Goal: Transaction & Acquisition: Purchase product/service

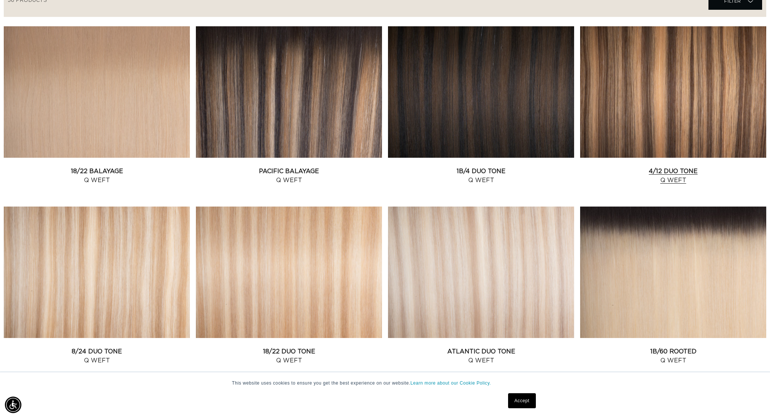
scroll to position [0, 667]
click at [685, 167] on link "4/12 Duo Tone Q Weft" at bounding box center [673, 176] width 186 height 18
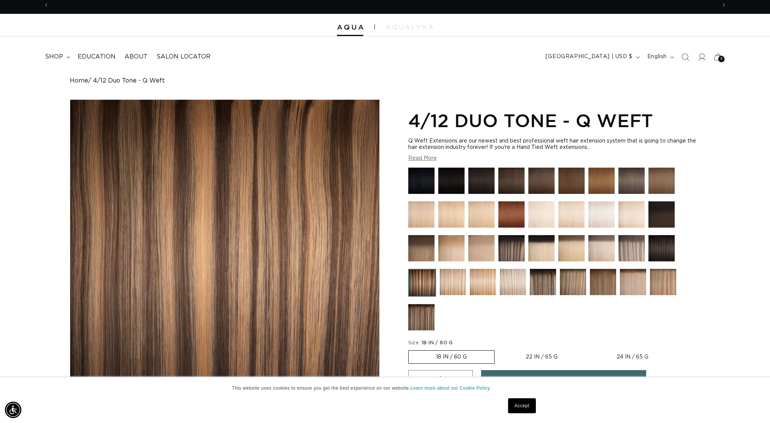
scroll to position [0, 667]
click at [511, 245] on img at bounding box center [511, 248] width 26 height 26
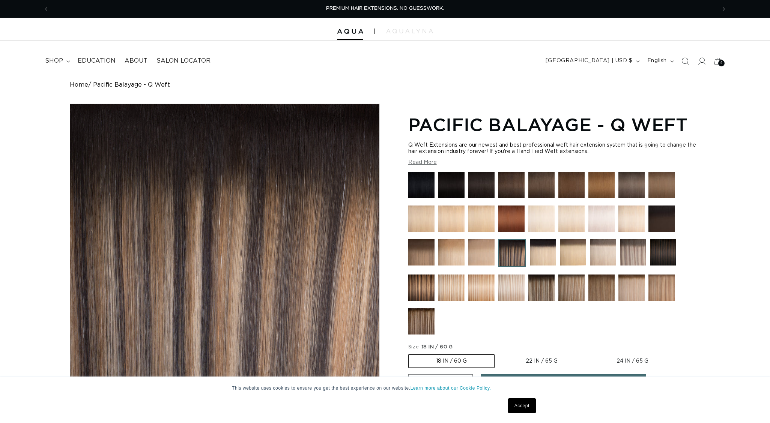
click at [539, 292] on img at bounding box center [541, 288] width 26 height 26
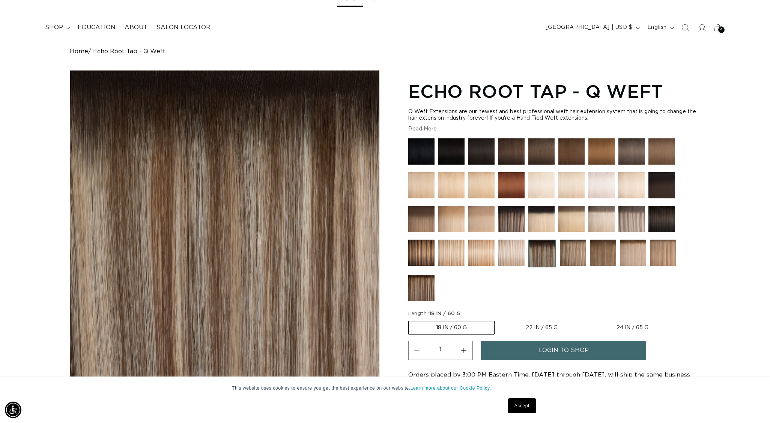
click at [564, 256] on img at bounding box center [573, 253] width 26 height 26
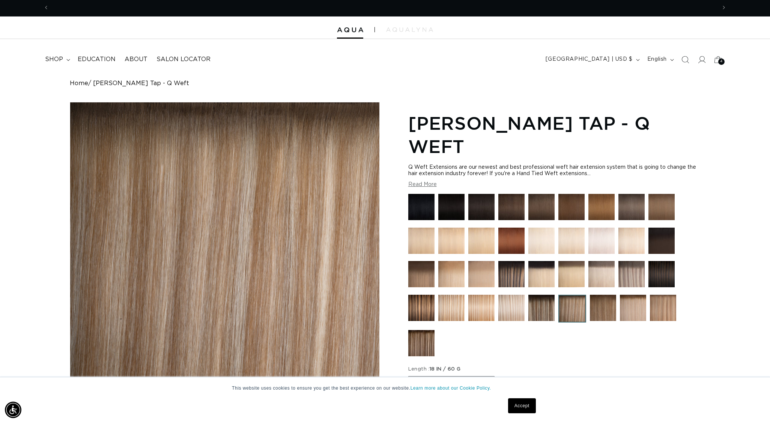
scroll to position [0, 1334]
click at [584, 276] on img at bounding box center [571, 274] width 26 height 26
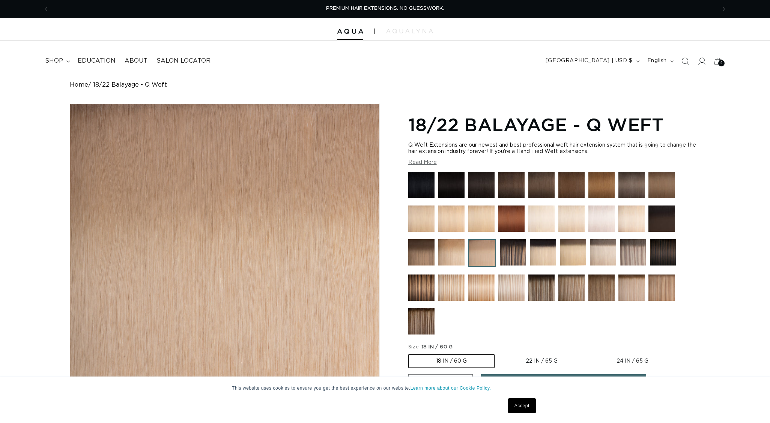
click at [575, 257] on img at bounding box center [573, 252] width 26 height 26
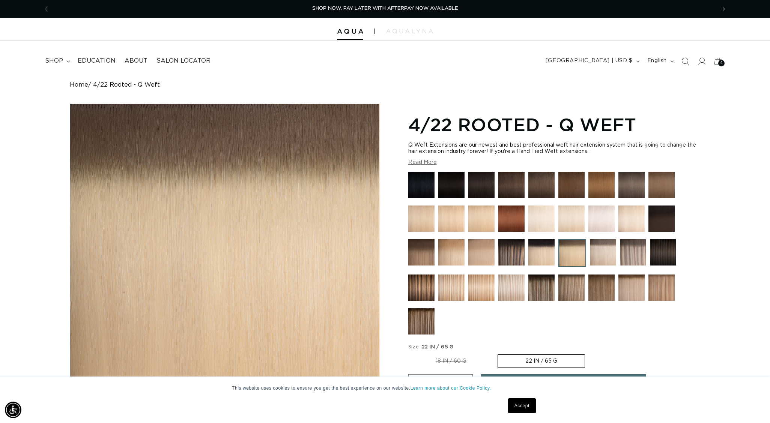
scroll to position [2, 0]
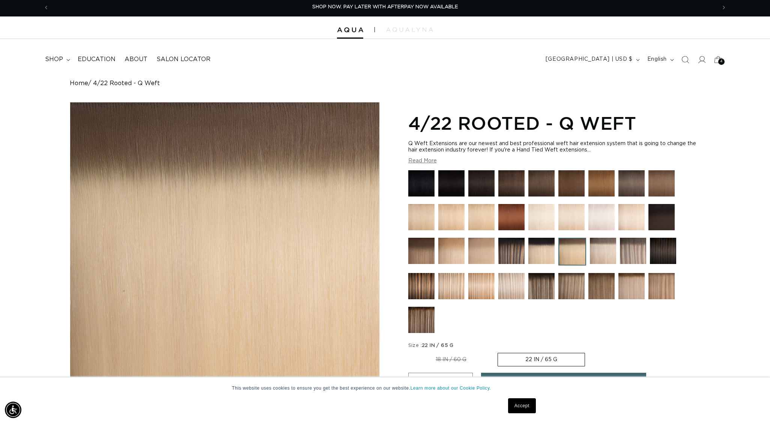
click at [478, 241] on img at bounding box center [481, 251] width 26 height 26
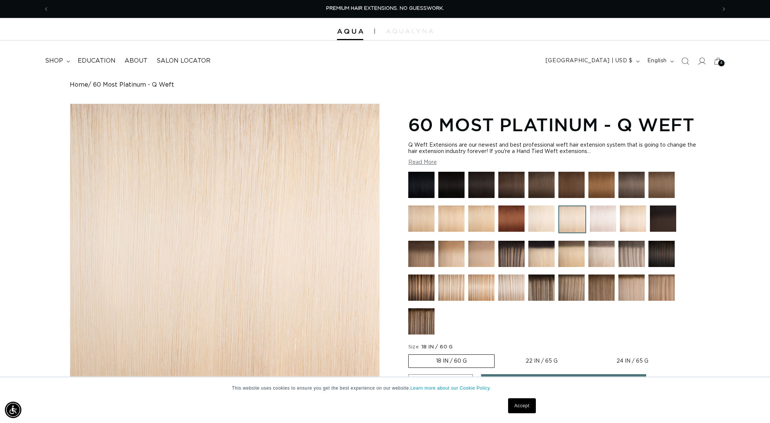
click at [601, 218] on img at bounding box center [603, 219] width 26 height 26
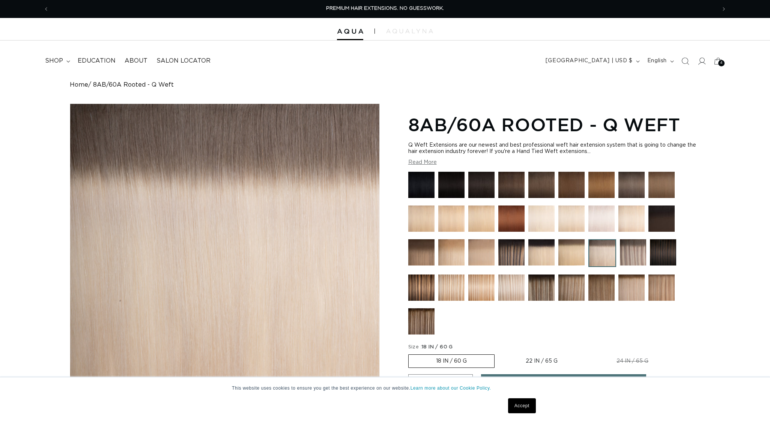
click at [578, 258] on img at bounding box center [571, 252] width 26 height 26
click at [351, 35] on div at bounding box center [385, 29] width 770 height 23
click at [350, 33] on img at bounding box center [350, 31] width 26 height 5
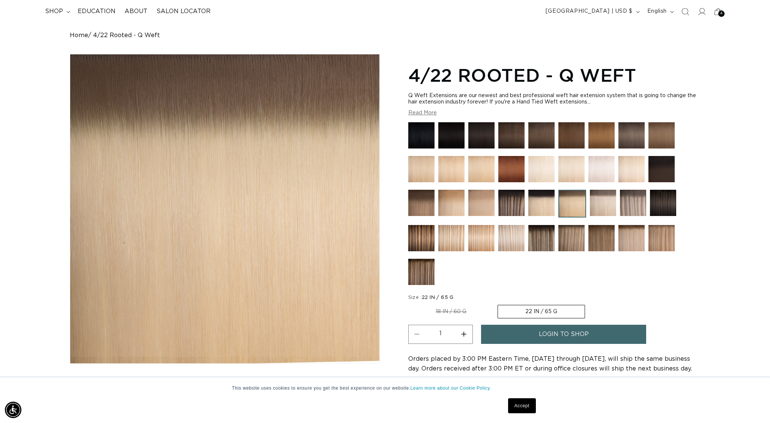
scroll to position [51, 0]
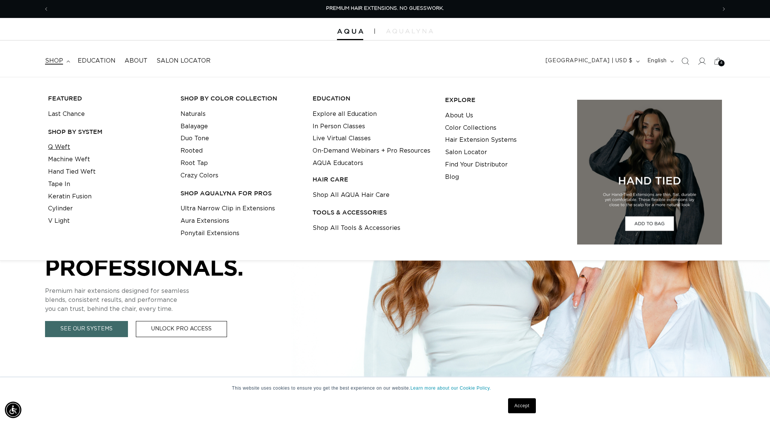
click at [60, 149] on link "Q Weft" at bounding box center [59, 147] width 22 height 12
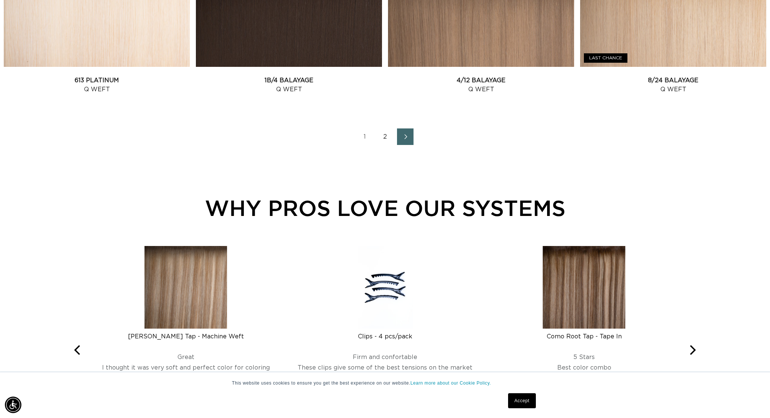
scroll to position [0, 1334]
click at [382, 142] on link "2" at bounding box center [385, 136] width 17 height 17
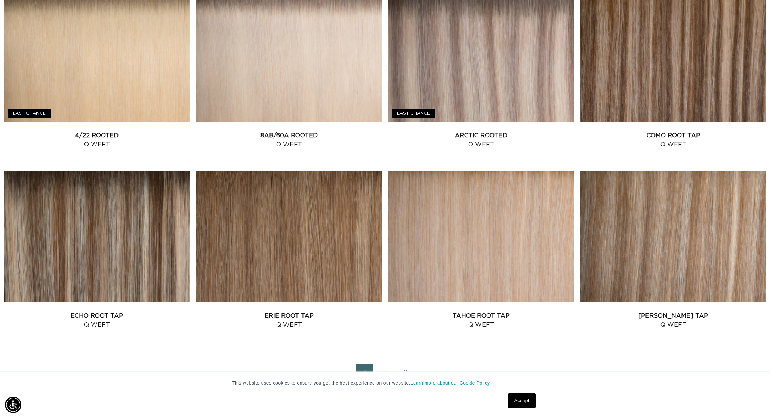
scroll to position [0, 667]
click at [661, 311] on link "Victoria Root Tap Q Weft" at bounding box center [673, 320] width 186 height 18
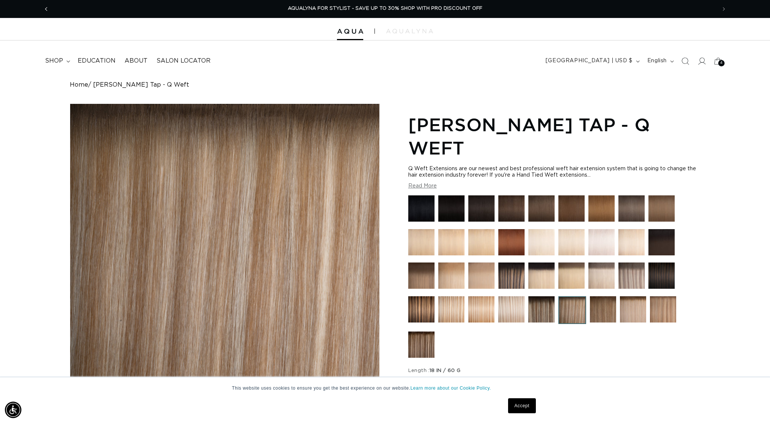
click at [44, 10] on span "Previous announcement" at bounding box center [46, 9] width 8 height 8
click at [353, 31] on img at bounding box center [350, 31] width 26 height 5
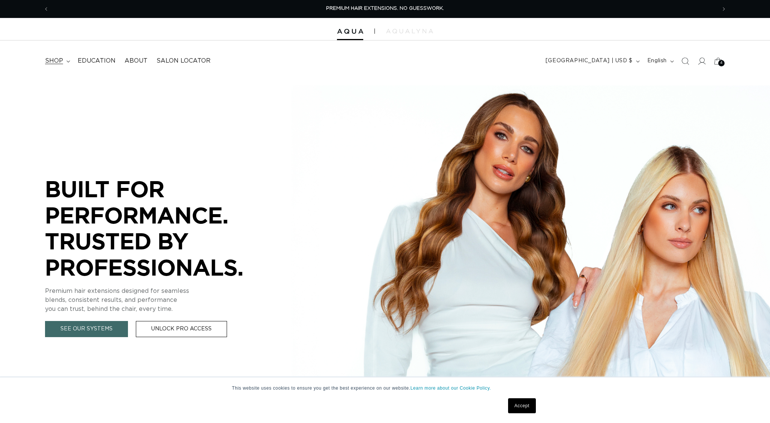
click at [63, 59] on summary "shop" at bounding box center [57, 61] width 33 height 17
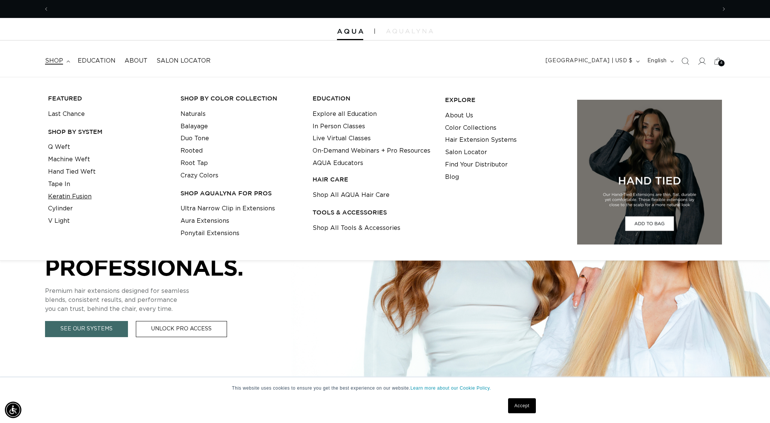
scroll to position [0, 667]
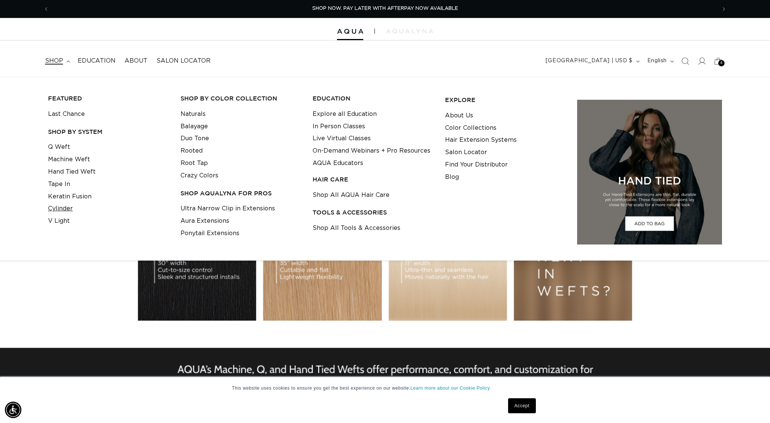
click at [70, 204] on link "Cylinder" at bounding box center [60, 209] width 25 height 12
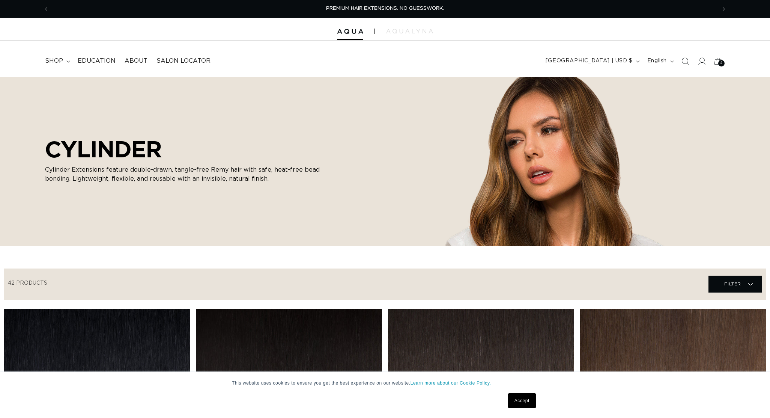
scroll to position [588, 0]
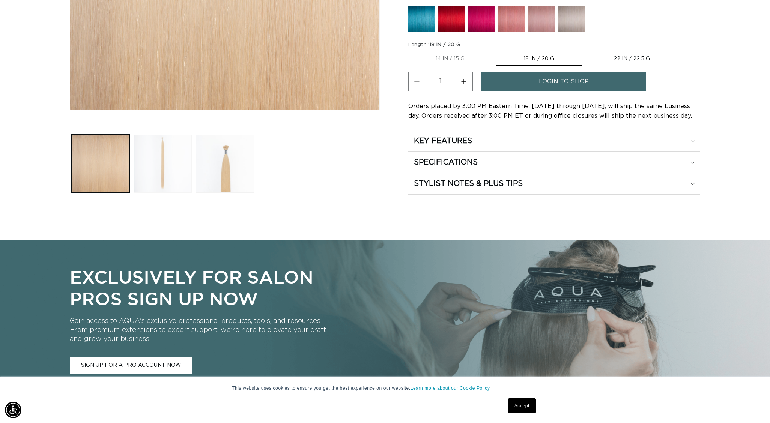
click at [170, 174] on button "Load image 2 in gallery view" at bounding box center [163, 164] width 58 height 58
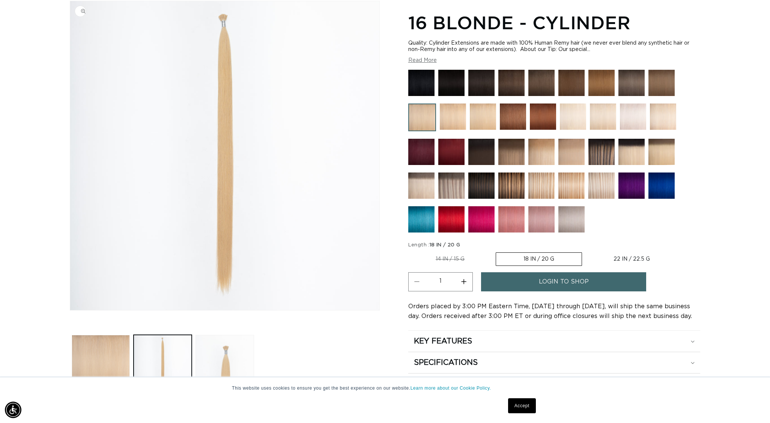
scroll to position [104, 0]
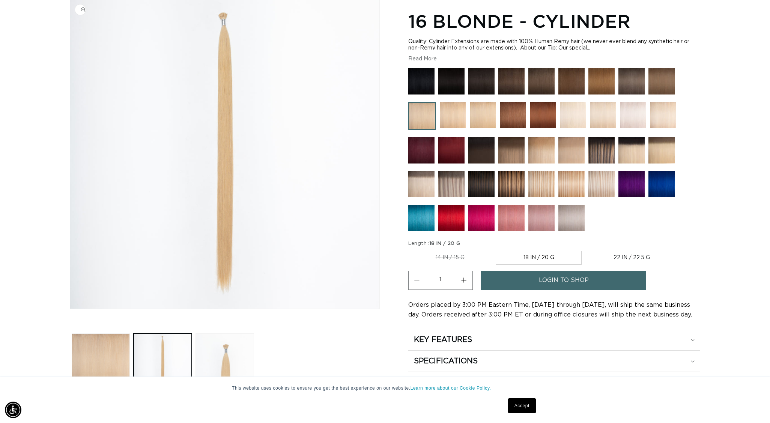
click at [230, 41] on img "Gallery Viewer" at bounding box center [224, 154] width 309 height 309
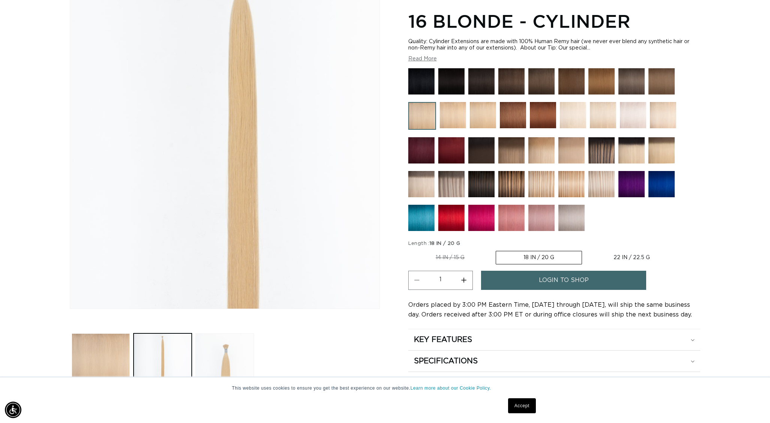
scroll to position [0, 1334]
drag, startPoint x: 219, startPoint y: 9, endPoint x: 225, endPoint y: 22, distance: 13.9
click at [207, 60] on div "Gallery Viewer" at bounding box center [224, 154] width 309 height 309
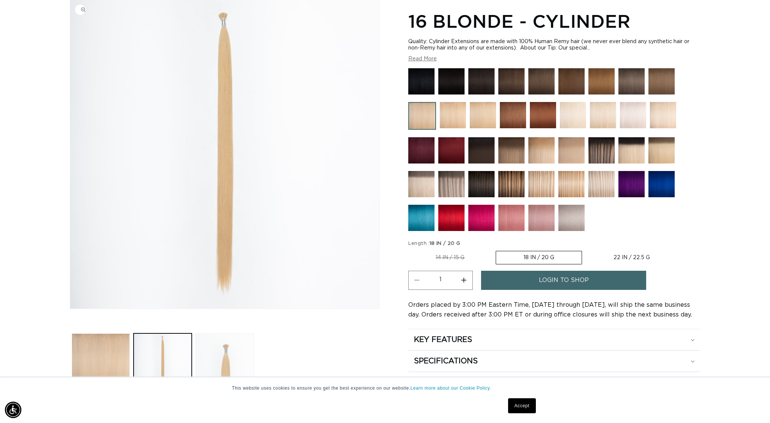
click at [220, 21] on img "Gallery Viewer" at bounding box center [224, 154] width 309 height 309
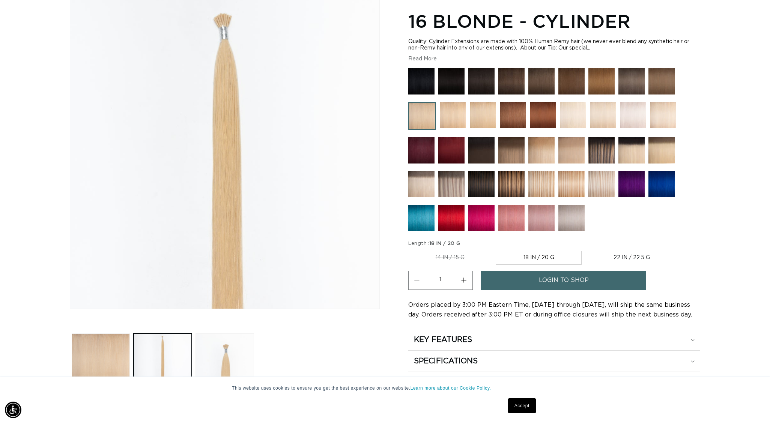
drag, startPoint x: 228, startPoint y: 16, endPoint x: 223, endPoint y: 10, distance: 7.7
click at [223, 10] on div "Gallery Viewer" at bounding box center [224, 154] width 309 height 309
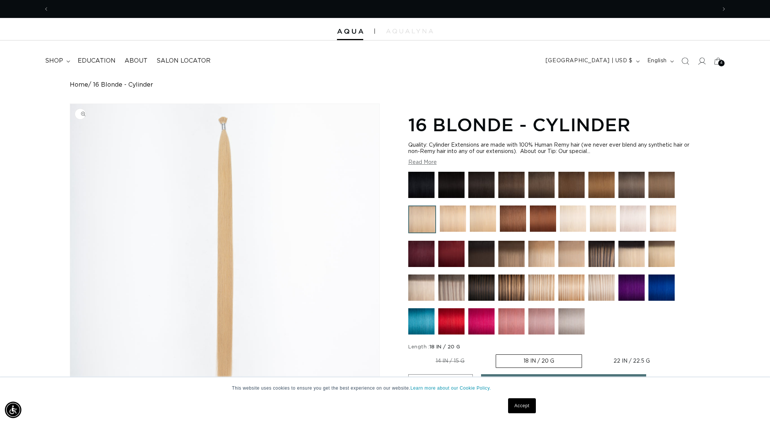
scroll to position [0, 0]
click at [232, 120] on img "Gallery Viewer" at bounding box center [224, 258] width 309 height 309
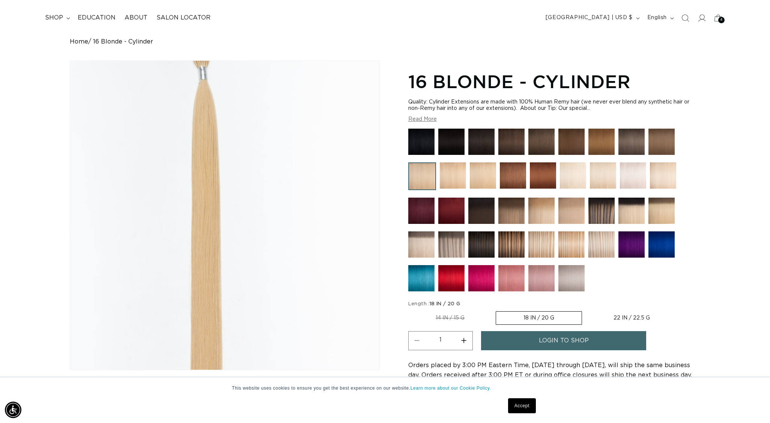
scroll to position [0, 667]
click at [244, 93] on div "Gallery Viewer" at bounding box center [224, 215] width 309 height 309
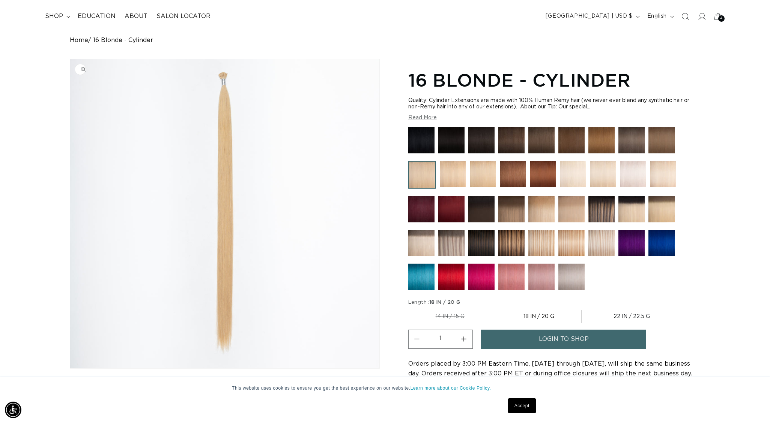
scroll to position [0, 0]
click at [636, 212] on img at bounding box center [631, 209] width 26 height 26
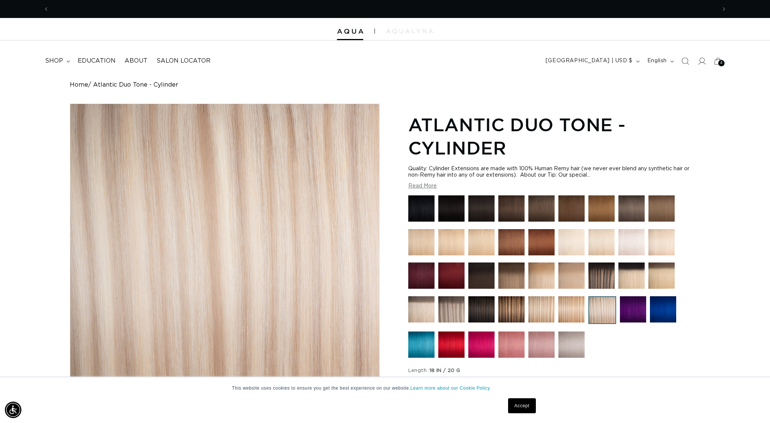
scroll to position [0, 667]
click at [548, 320] on img at bounding box center [541, 309] width 26 height 26
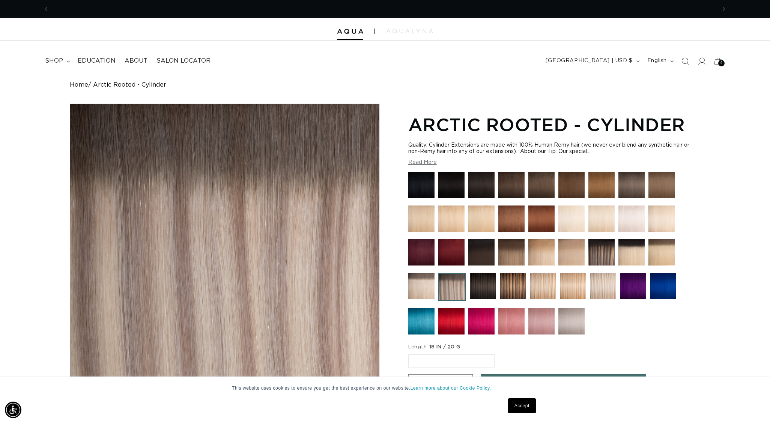
scroll to position [0, 667]
click at [514, 258] on img at bounding box center [511, 252] width 26 height 26
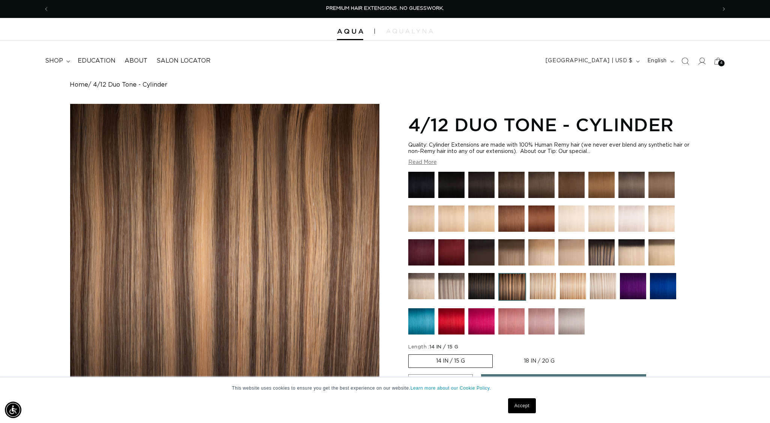
click at [543, 290] on img at bounding box center [543, 286] width 26 height 26
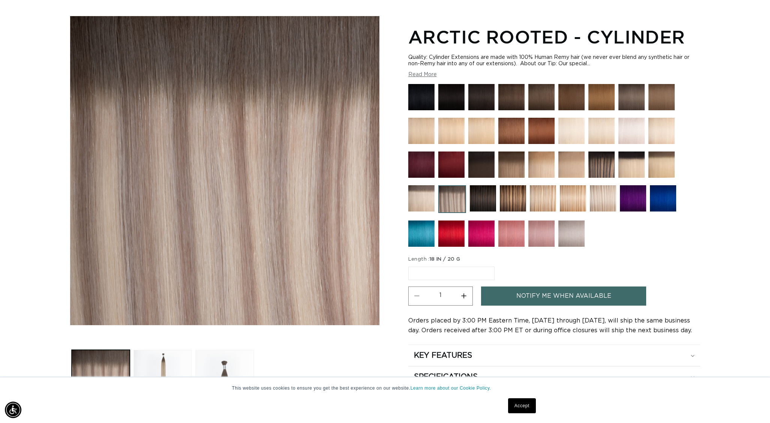
click at [433, 102] on img at bounding box center [421, 97] width 26 height 26
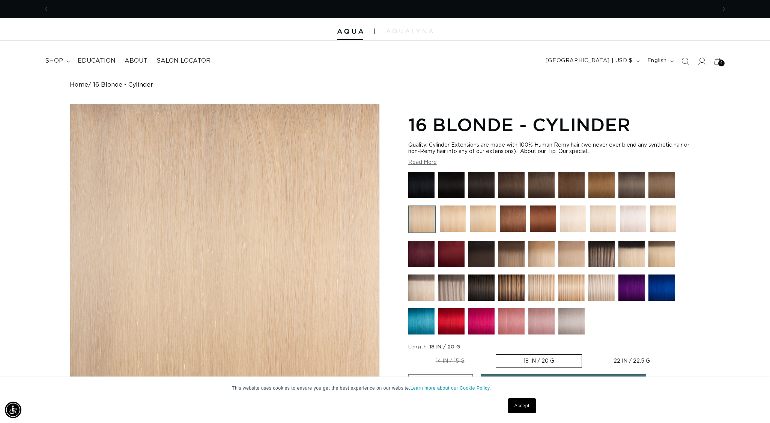
scroll to position [0, 667]
drag, startPoint x: 519, startPoint y: 252, endPoint x: 513, endPoint y: 250, distance: 6.8
click at [518, 252] on img at bounding box center [511, 254] width 26 height 26
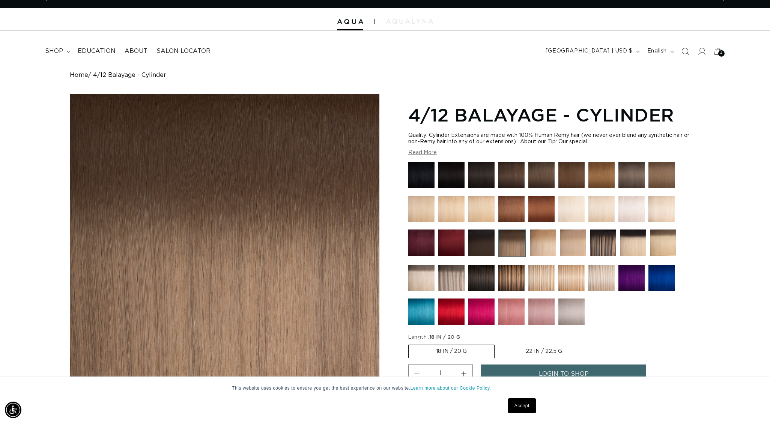
scroll to position [0, 667]
click at [538, 275] on img at bounding box center [541, 278] width 26 height 26
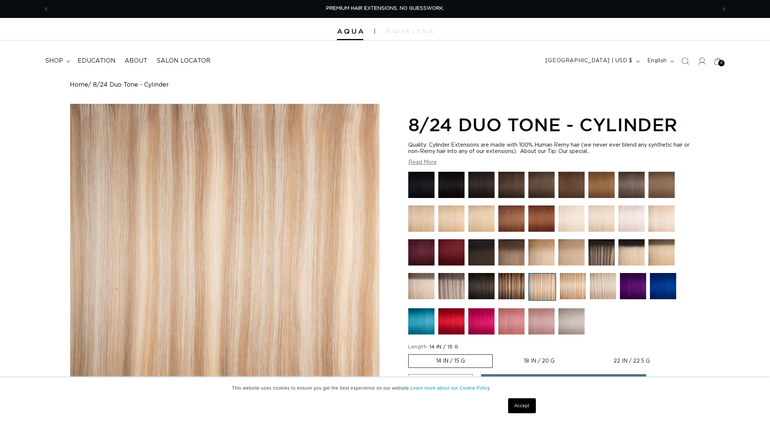
click at [567, 289] on img at bounding box center [573, 286] width 26 height 26
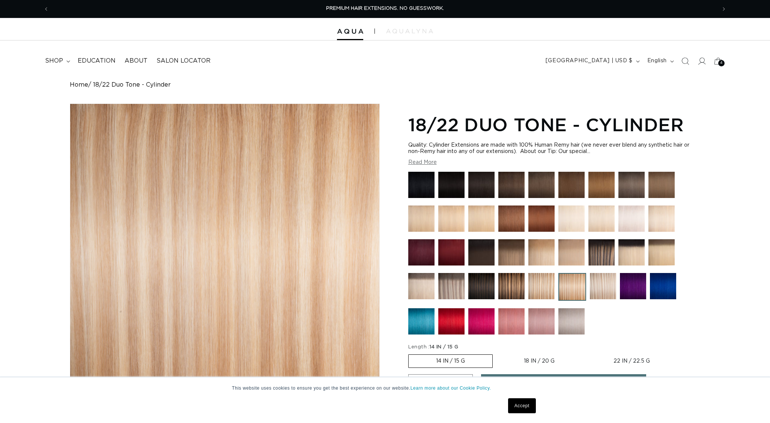
click at [603, 283] on img at bounding box center [603, 286] width 26 height 26
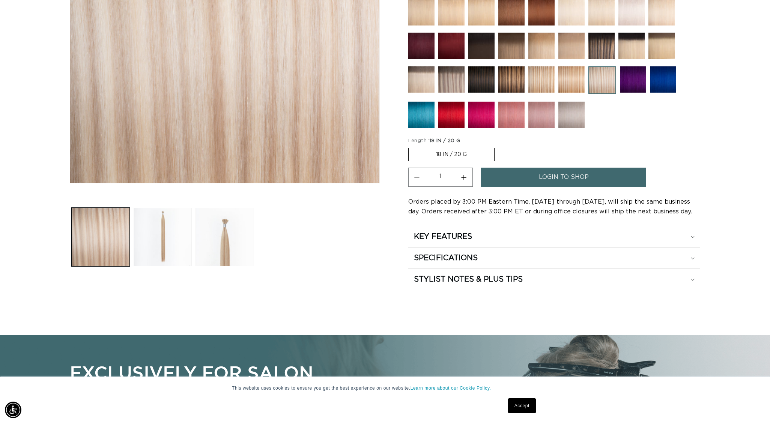
scroll to position [143, 0]
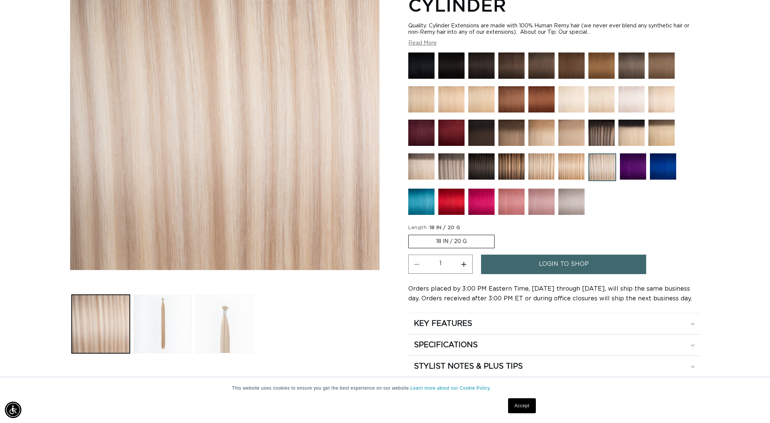
click at [218, 325] on button "Load image 3 in gallery view" at bounding box center [224, 324] width 58 height 58
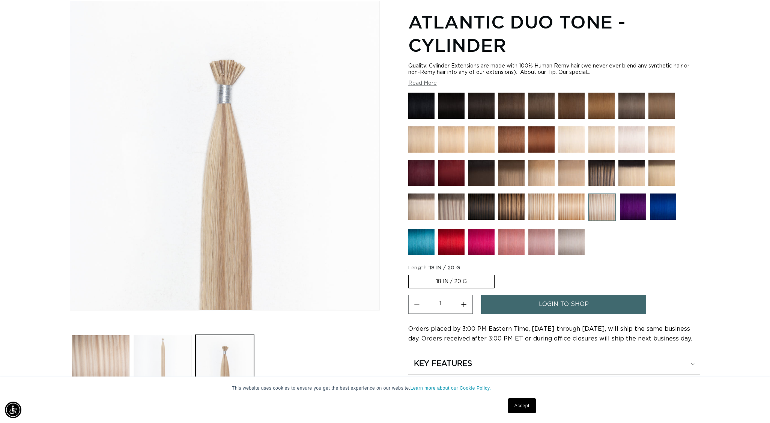
scroll to position [0, 1334]
click at [165, 347] on button "Load image 2 in gallery view" at bounding box center [163, 364] width 58 height 58
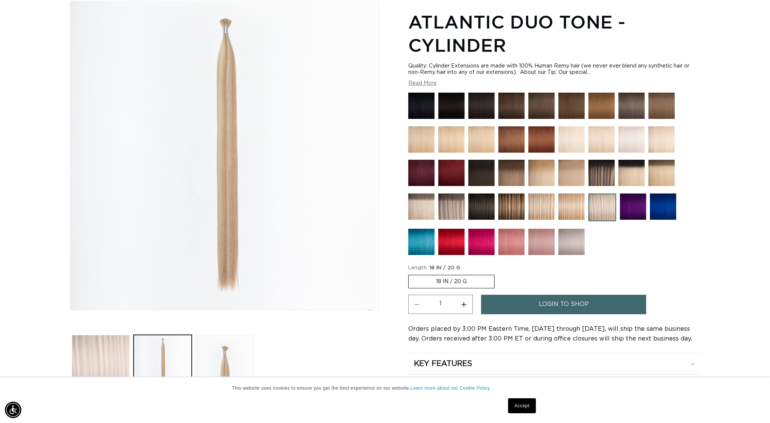
click at [105, 356] on button "Load image 1 in gallery view" at bounding box center [101, 364] width 58 height 58
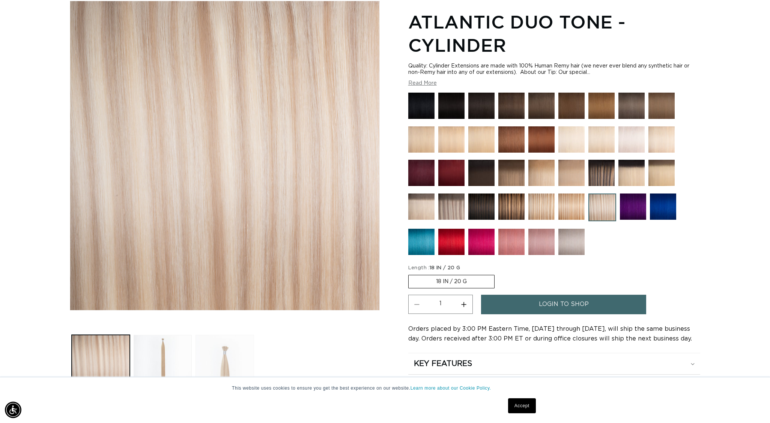
scroll to position [0, 0]
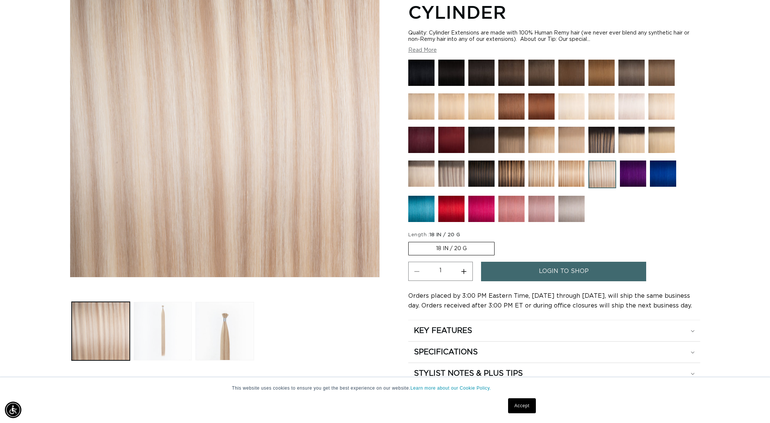
click at [175, 332] on button "Load image 2 in gallery view" at bounding box center [163, 331] width 58 height 58
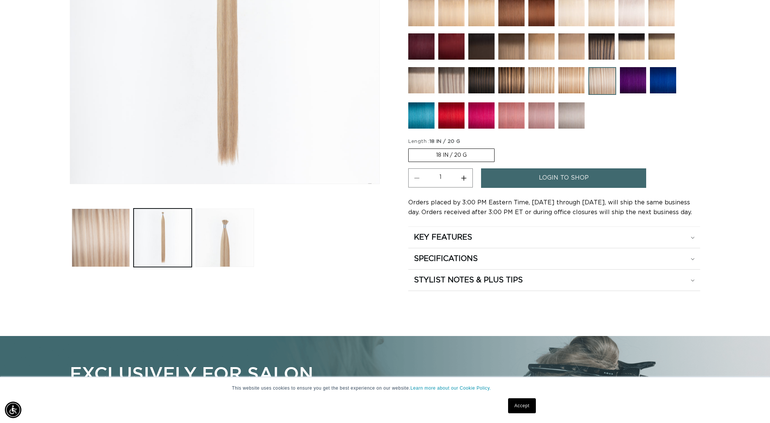
click at [573, 182] on span "login to shop" at bounding box center [564, 177] width 50 height 19
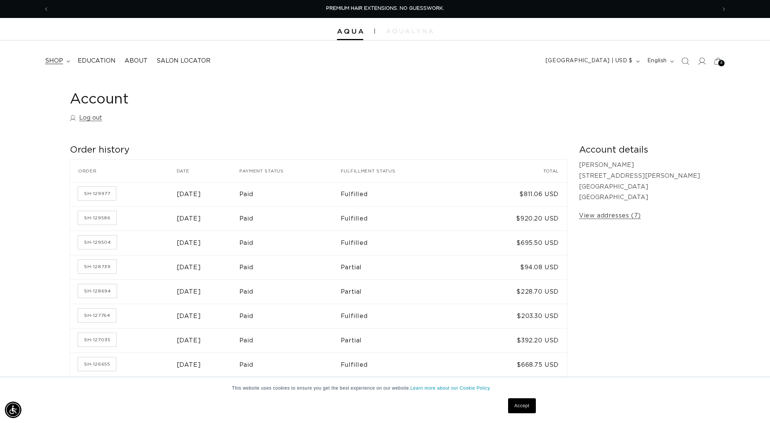
click at [54, 57] on span "shop" at bounding box center [54, 61] width 18 height 8
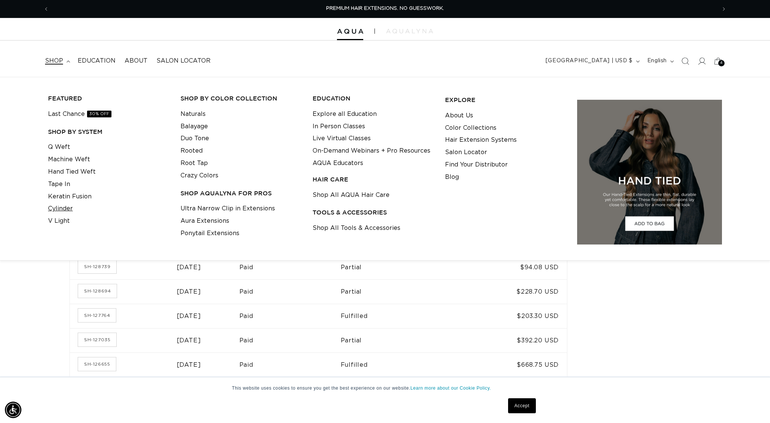
click at [63, 207] on link "Cylinder" at bounding box center [60, 209] width 25 height 12
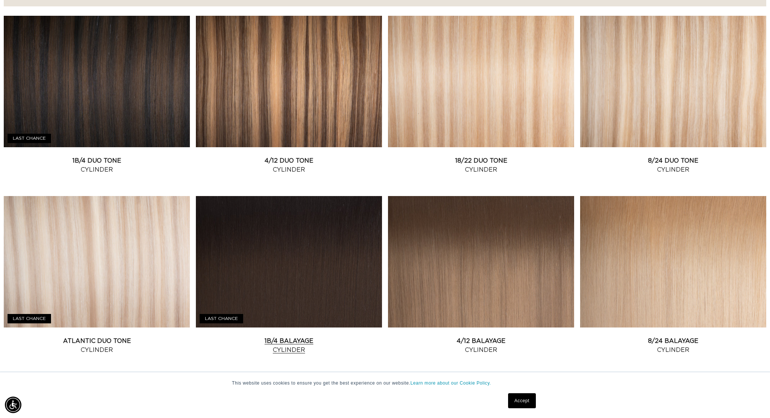
scroll to position [410, 0]
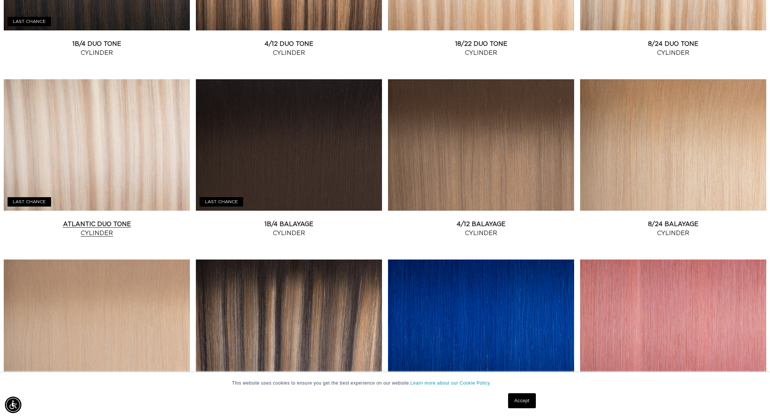
click at [134, 219] on link "Atlantic Duo Tone Cylinder" at bounding box center [97, 228] width 186 height 18
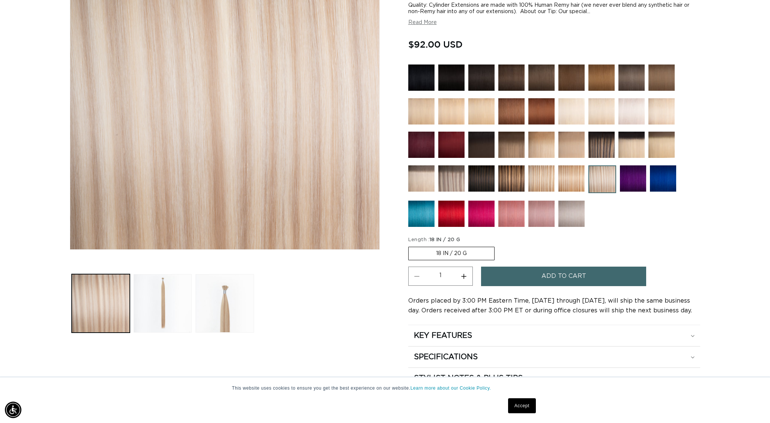
click at [470, 254] on label "18 IN / 20 G Variant sold out or unavailable" at bounding box center [451, 254] width 86 height 14
click at [410, 246] on input "18 IN / 20 G Variant sold out or unavailable" at bounding box center [410, 245] width 0 height 0
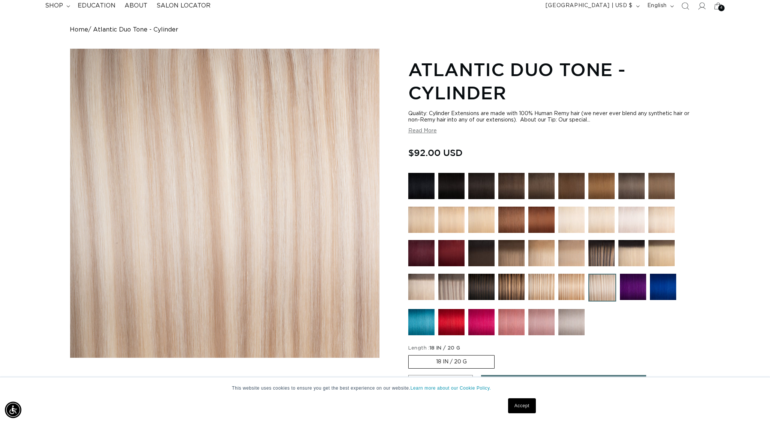
scroll to position [57, 0]
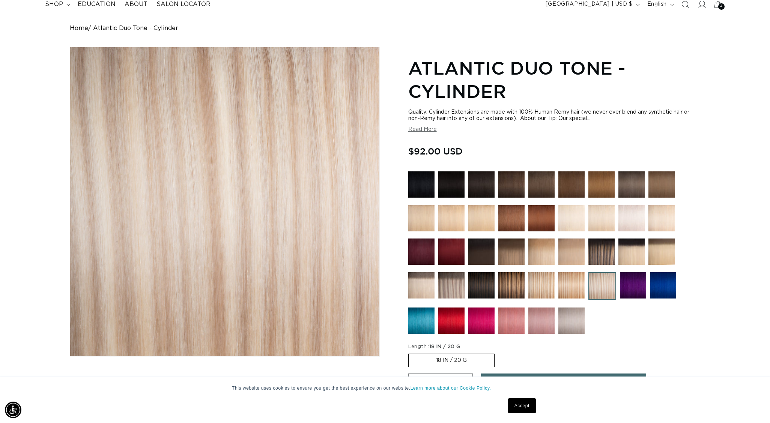
click at [703, 5] on icon at bounding box center [701, 4] width 8 height 8
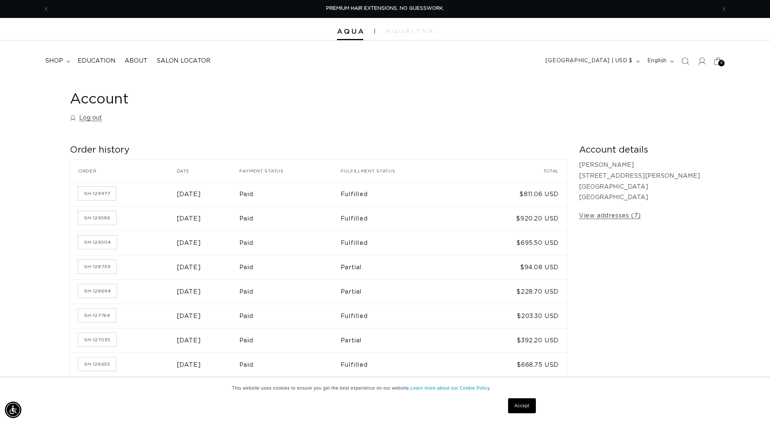
click at [717, 56] on icon at bounding box center [718, 61] width 18 height 18
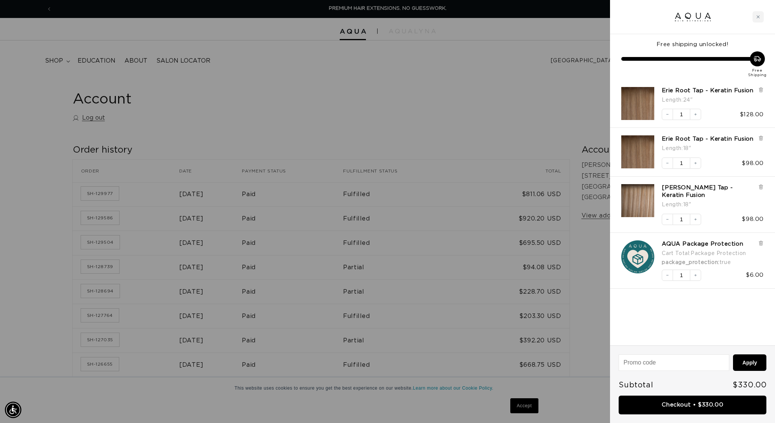
click at [443, 69] on div at bounding box center [387, 211] width 775 height 423
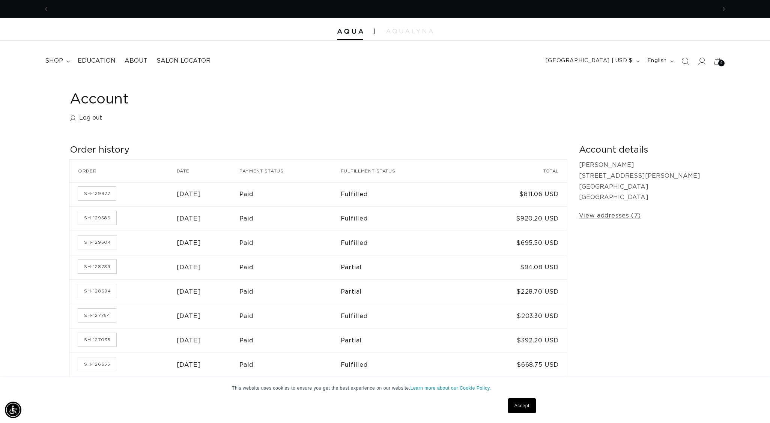
scroll to position [0, 667]
click at [42, 11] on button "Previous announcement" at bounding box center [46, 9] width 17 height 14
click at [725, 9] on icon "Next announcement" at bounding box center [724, 9] width 3 height 8
